Goal: Information Seeking & Learning: Learn about a topic

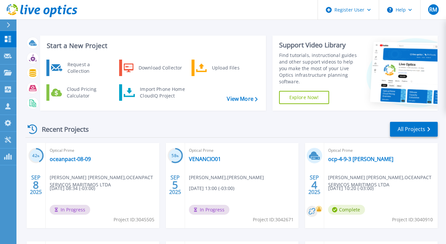
click at [254, 128] on div "Recent Projects All Projects" at bounding box center [231, 129] width 413 height 16
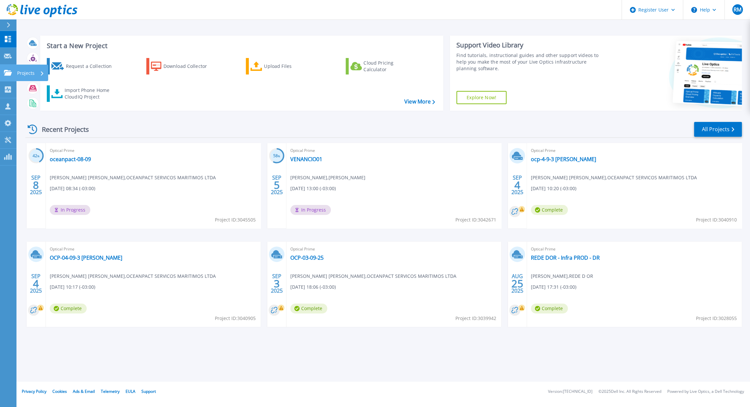
drag, startPoint x: 360, startPoint y: 6, endPoint x: 6, endPoint y: 72, distance: 359.7
click at [6, 72] on icon at bounding box center [8, 73] width 8 height 6
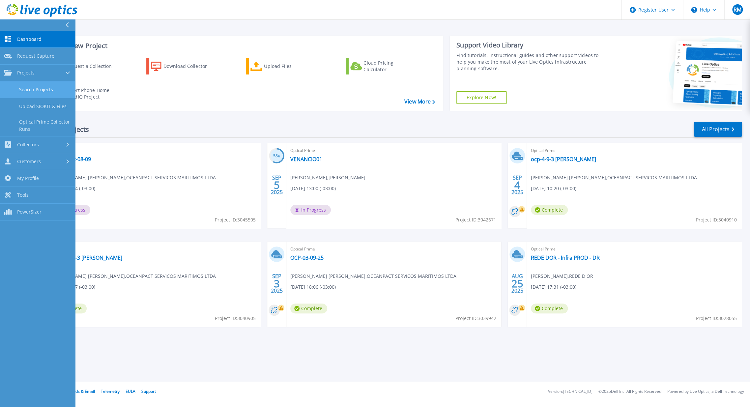
click at [25, 86] on link "Search Projects" at bounding box center [37, 89] width 75 height 17
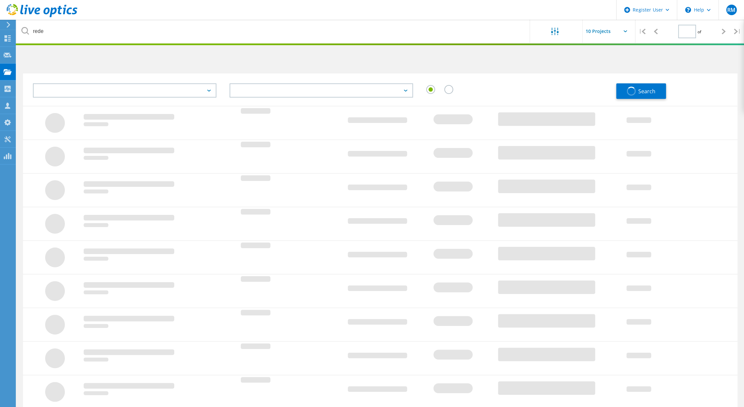
type input "1"
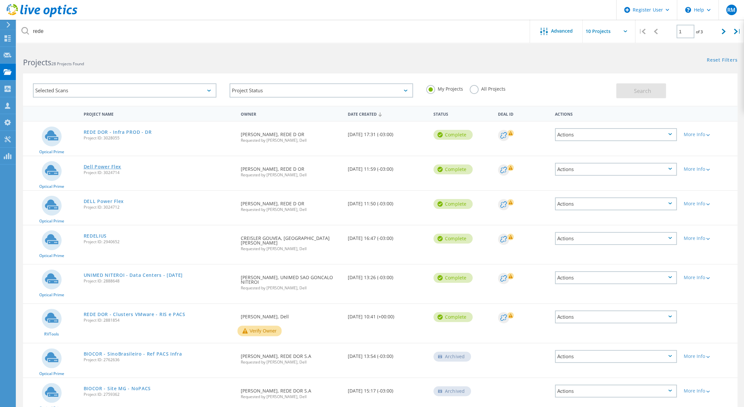
click at [115, 165] on link "Dell Power Flex" at bounding box center [103, 166] width 38 height 5
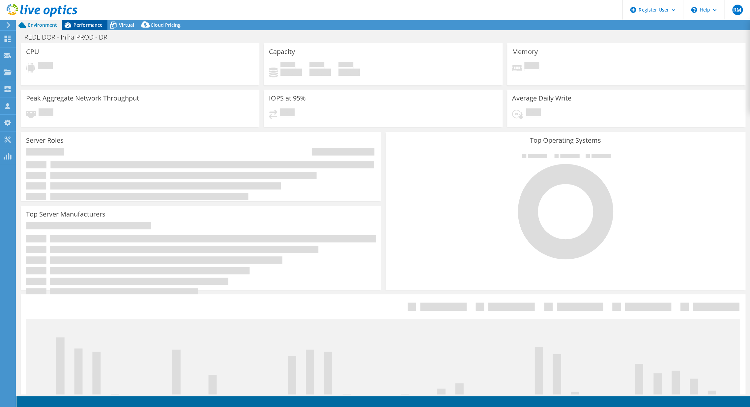
click at [97, 26] on span "Performance" at bounding box center [87, 25] width 29 height 6
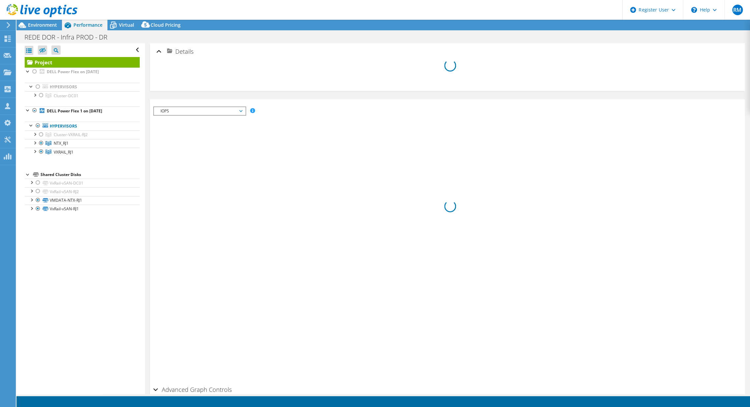
select select "SouthAmerica"
select select "USD"
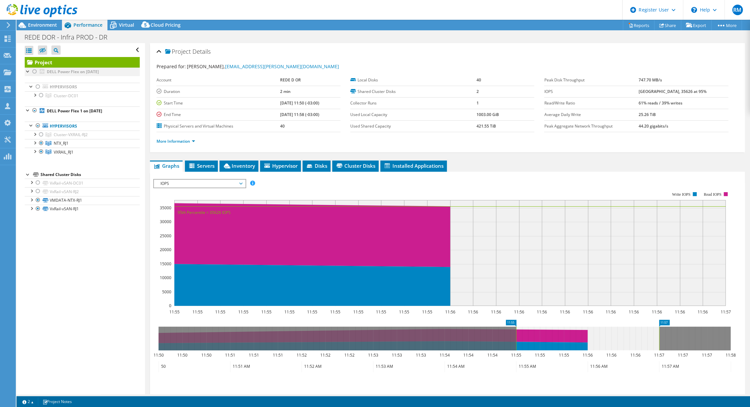
click at [35, 70] on div at bounding box center [34, 72] width 7 height 8
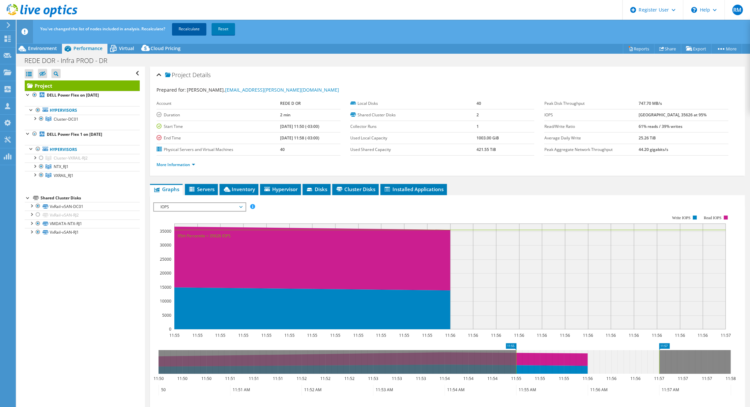
click at [193, 28] on link "Recalculate" at bounding box center [189, 29] width 34 height 12
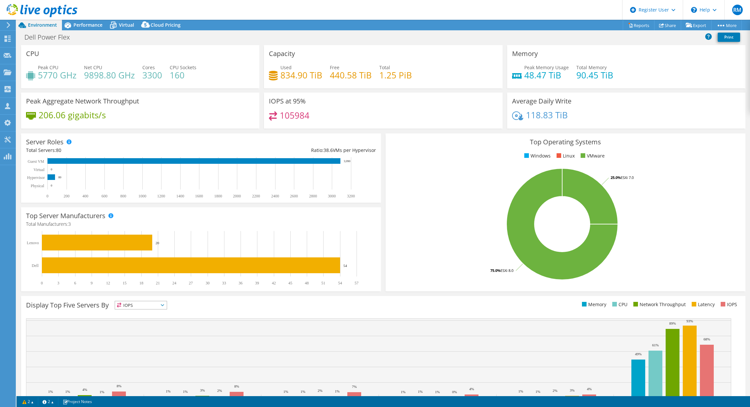
select select "USD"
click at [101, 25] on span "Performance" at bounding box center [87, 25] width 29 height 6
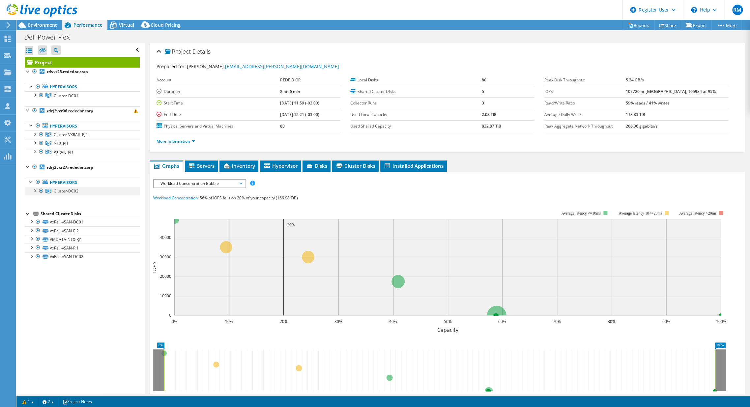
click at [35, 189] on div at bounding box center [34, 190] width 7 height 7
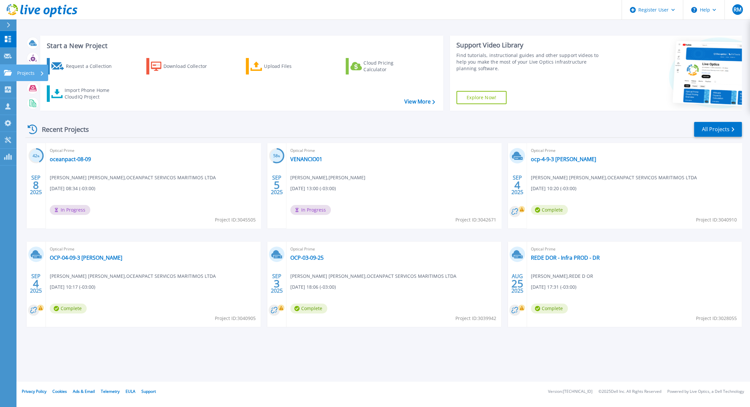
click at [6, 69] on link "Projects Projects" at bounding box center [8, 73] width 16 height 17
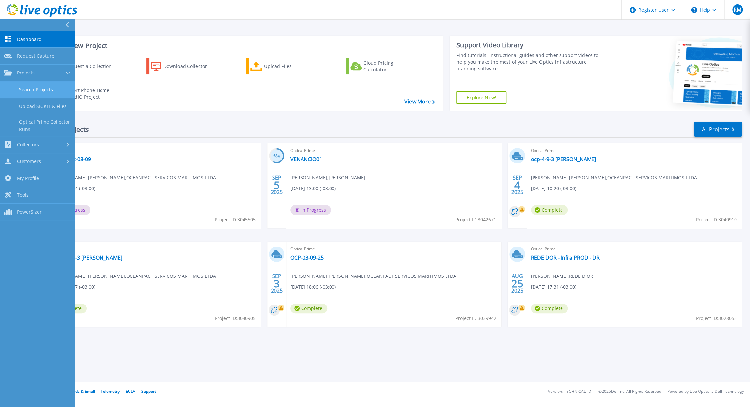
click at [36, 96] on link "Search Projects" at bounding box center [37, 89] width 75 height 17
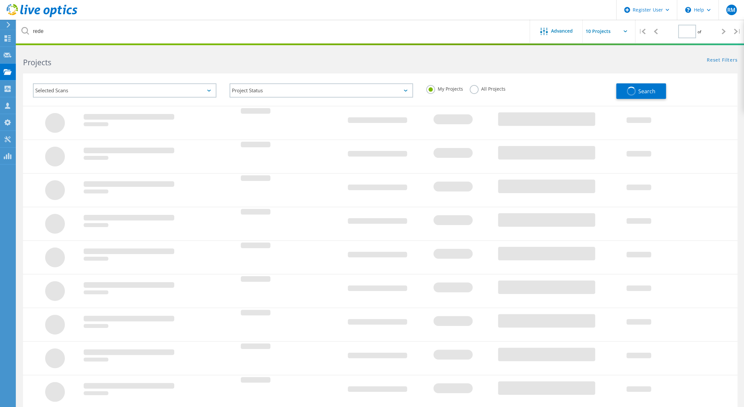
type input "1"
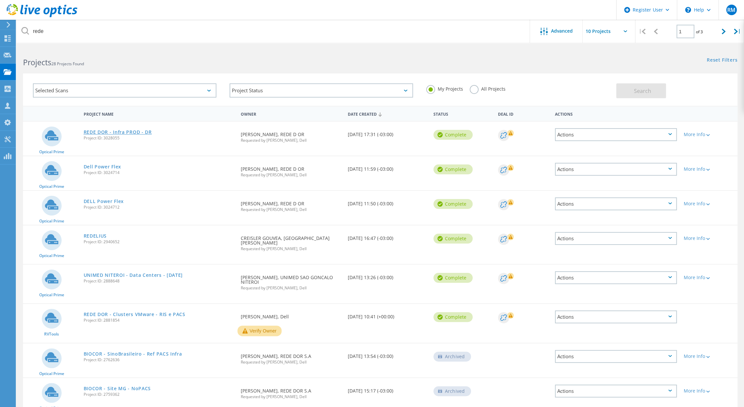
click at [142, 130] on link "REDE DOR - Infra PROD - DR" at bounding box center [118, 132] width 68 height 5
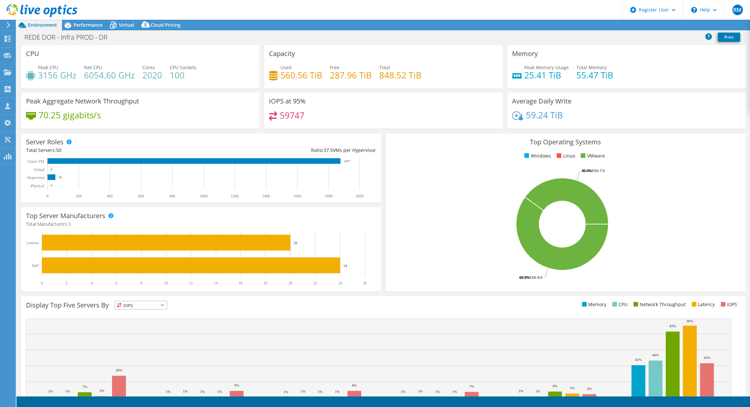
select select "SouthAmerica"
select select "USD"
click at [95, 21] on div "Performance" at bounding box center [84, 25] width 45 height 11
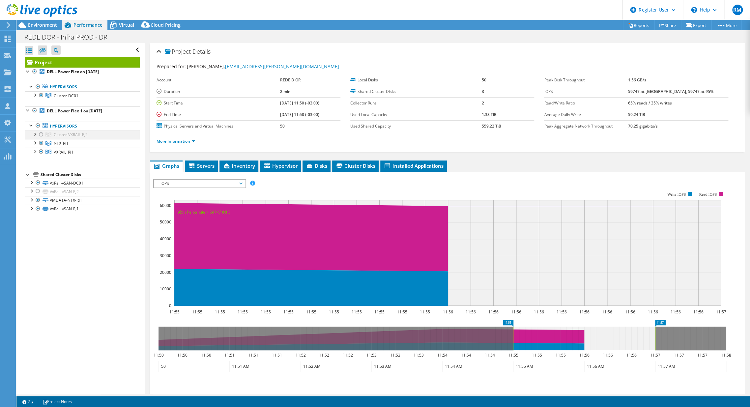
click at [42, 132] on div at bounding box center [41, 134] width 7 height 8
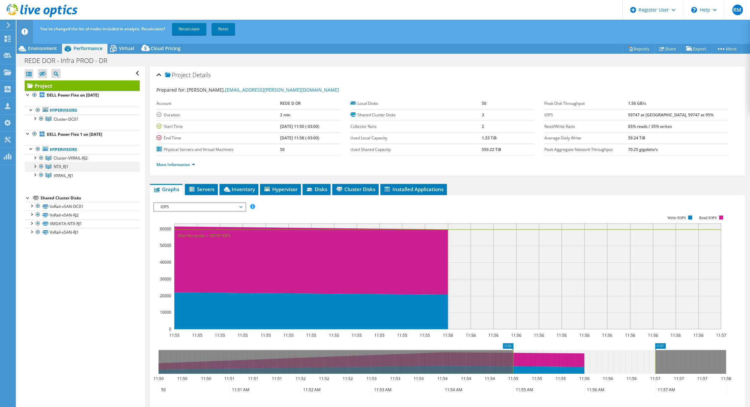
click at [42, 167] on div at bounding box center [41, 166] width 7 height 8
click at [40, 158] on div at bounding box center [41, 158] width 7 height 8
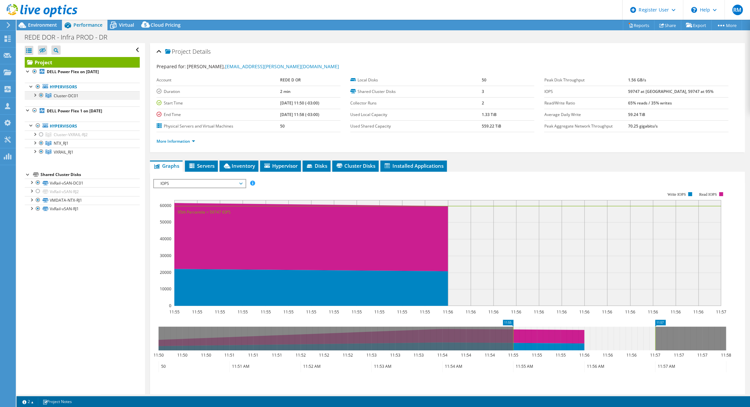
click at [40, 94] on div at bounding box center [41, 95] width 7 height 8
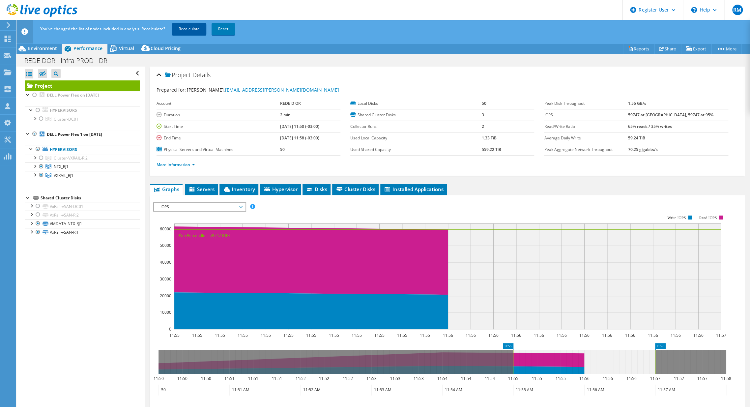
click at [194, 24] on link "Recalculate" at bounding box center [189, 29] width 34 height 12
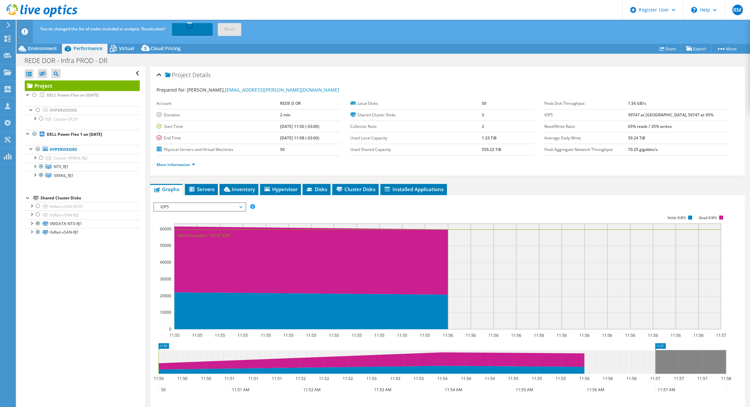
drag, startPoint x: 513, startPoint y: 359, endPoint x: 116, endPoint y: 342, distance: 397.7
click at [116, 342] on div "Open All Close All Hide Excluded Nodes Project Tree Filter" at bounding box center [382, 242] width 733 height 351
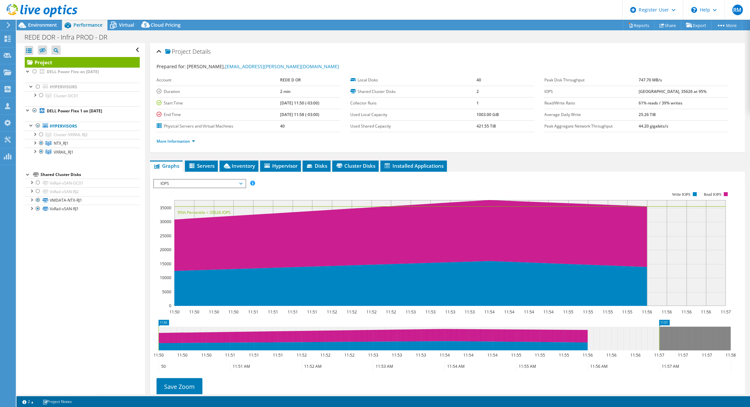
click at [336, 215] on icon at bounding box center [332, 235] width 630 height 71
click at [53, 23] on span "Environment" at bounding box center [42, 25] width 29 height 6
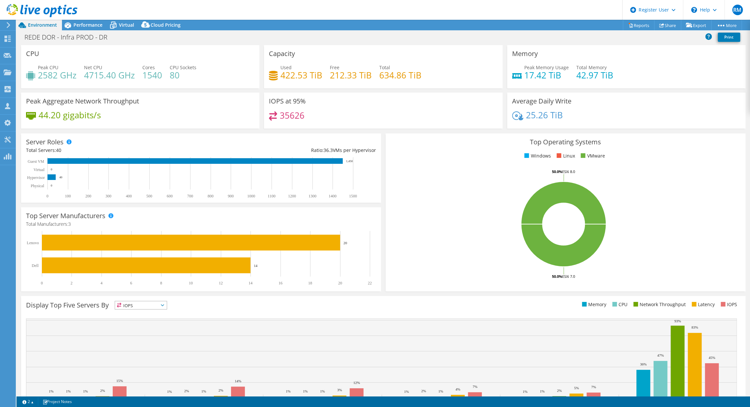
click at [70, 194] on text "100" at bounding box center [68, 196] width 6 height 5
click at [79, 24] on span "Performance" at bounding box center [87, 25] width 29 height 6
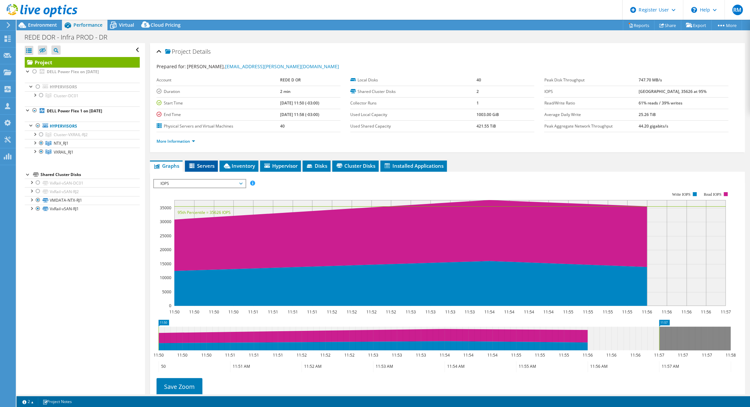
click at [206, 170] on li "Servers" at bounding box center [201, 165] width 33 height 11
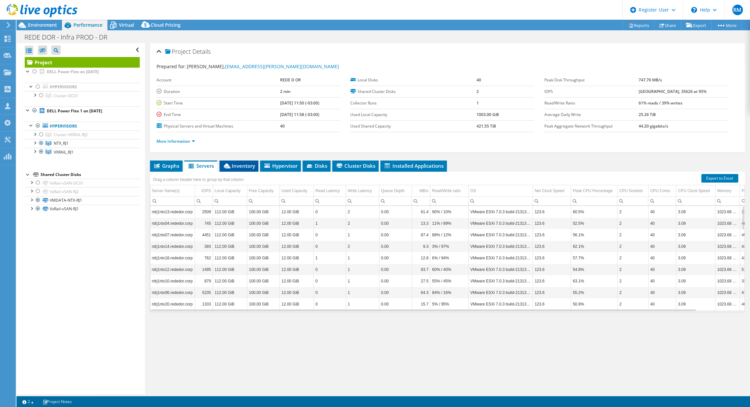
click at [237, 166] on span "Inventory" at bounding box center [239, 165] width 32 height 7
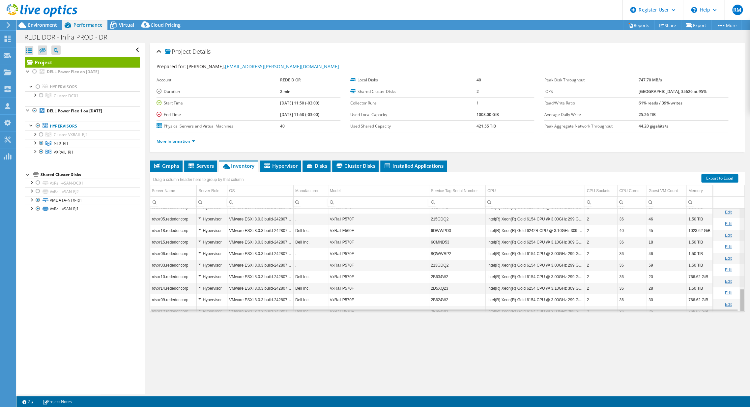
scroll to position [360, 0]
drag, startPoint x: 737, startPoint y: 214, endPoint x: 722, endPoint y: 327, distance: 114.0
click at [722, 327] on body "RM Dell User [PERSON_NAME] [PERSON_NAME][EMAIL_ADDRESS][PERSON_NAME][DOMAIN_NAM…" at bounding box center [375, 203] width 750 height 407
click at [702, 349] on div "Project Details Prepared for: [PERSON_NAME], [PERSON_NAME][EMAIL_ADDRESS][PERSO…" at bounding box center [447, 218] width 605 height 351
click at [53, 27] on span "Environment" at bounding box center [42, 25] width 29 height 6
